Goal: Check status

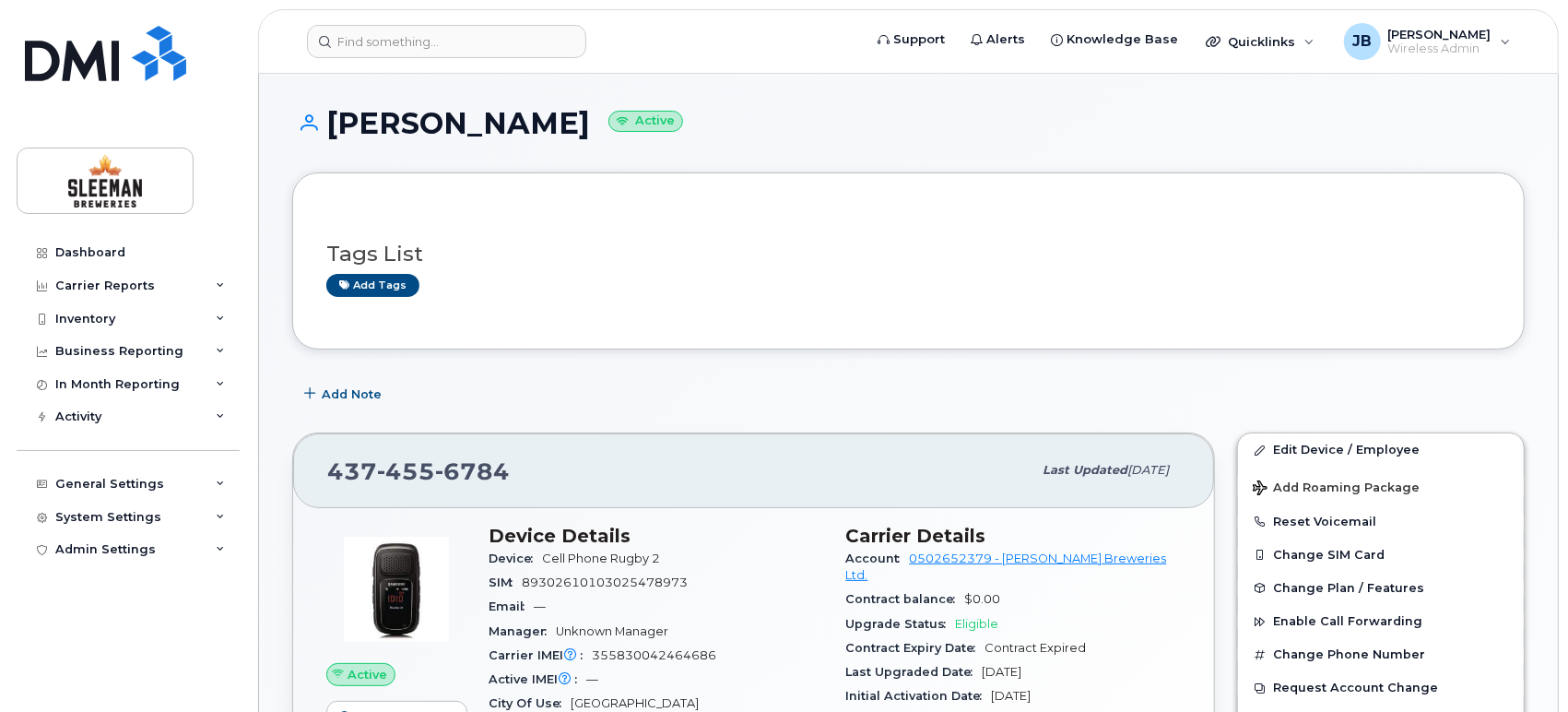
click at [701, 301] on div "Tags List Add tags" at bounding box center [908, 261] width 1164 height 109
click at [214, 379] on div "In Month Reporting" at bounding box center [128, 384] width 223 height 34
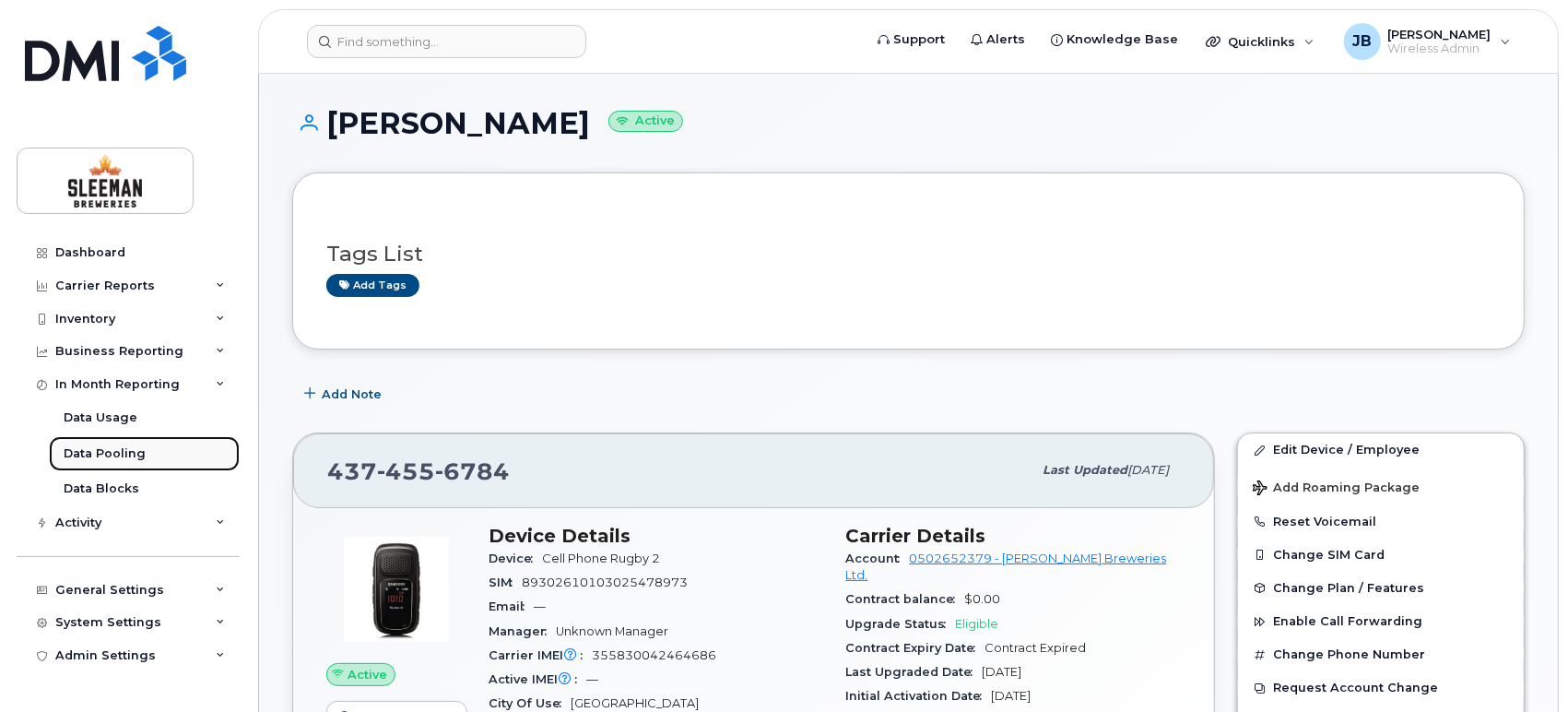
click at [115, 455] on div "Data Pooling" at bounding box center [104, 454] width 82 height 17
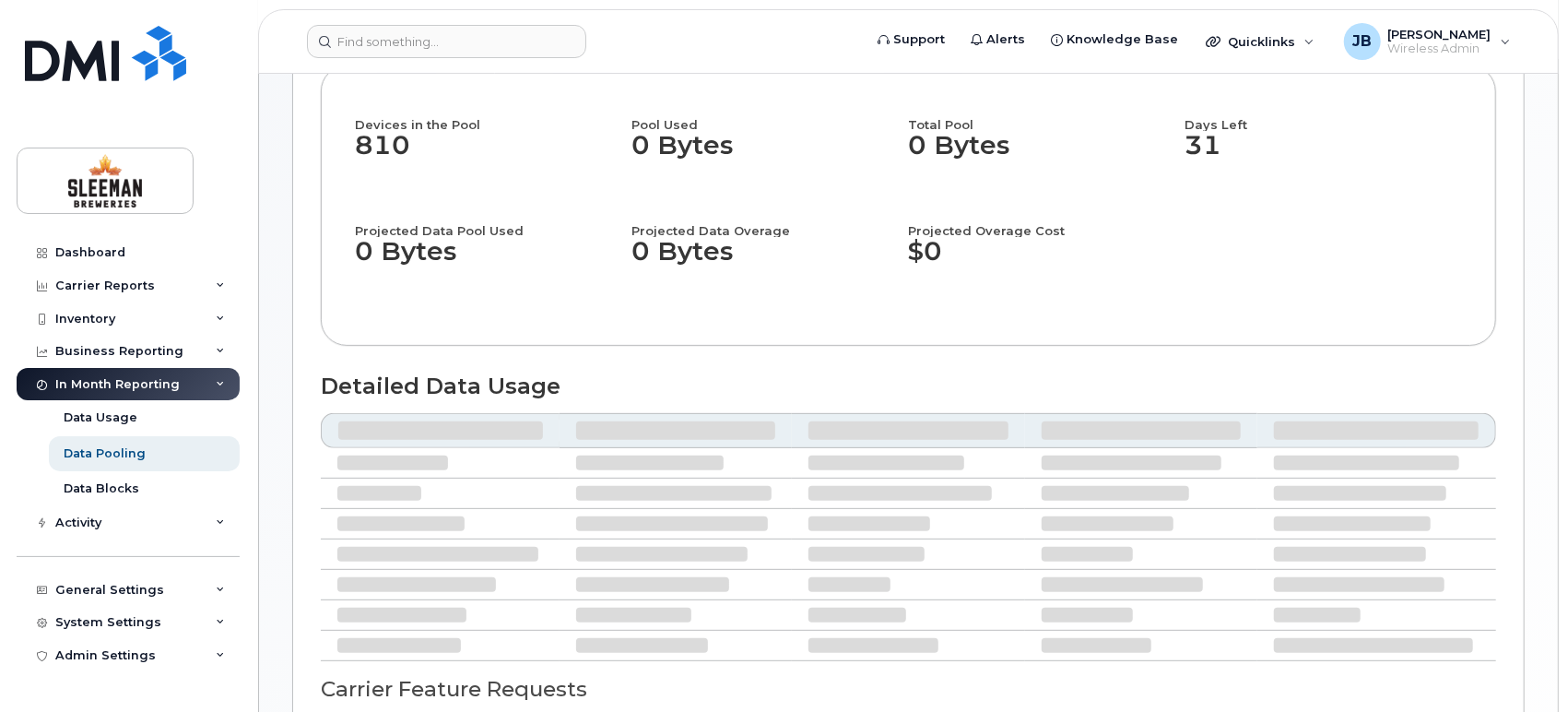
scroll to position [135, 0]
